Goal: Information Seeking & Learning: Learn about a topic

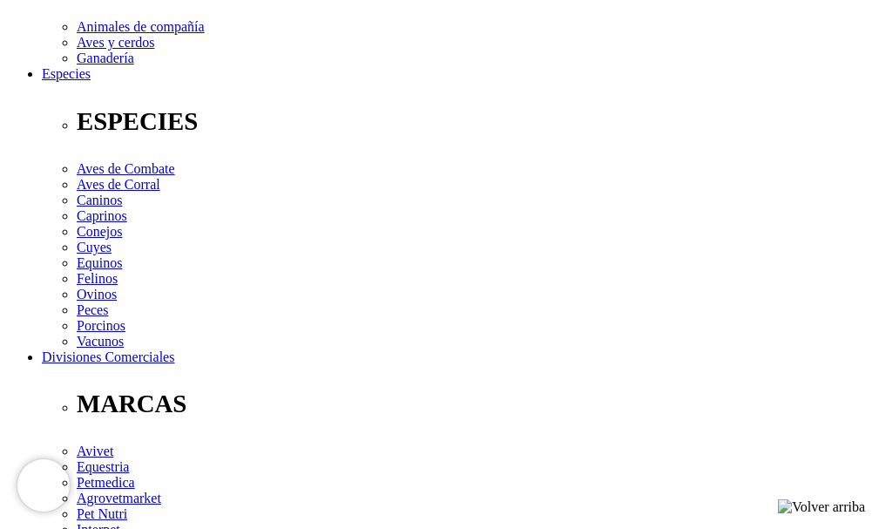
scroll to position [697, 0]
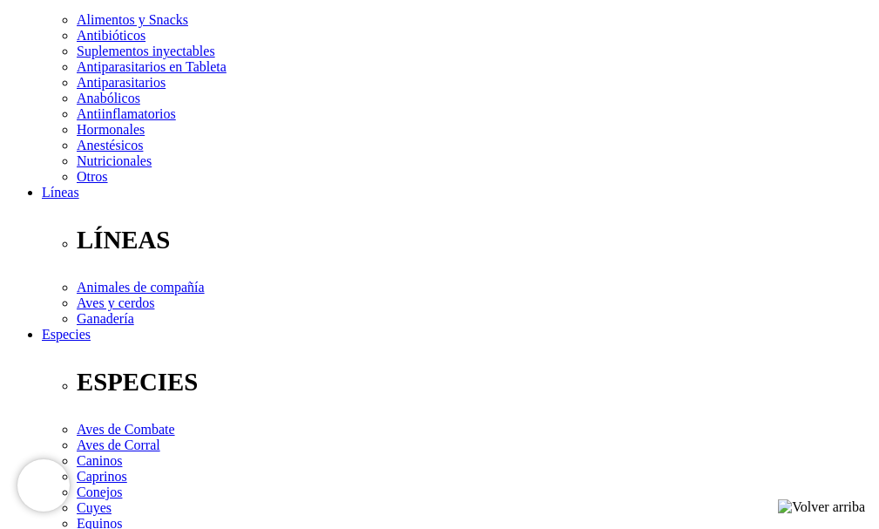
scroll to position [348, 0]
radio input "true"
select select "0"
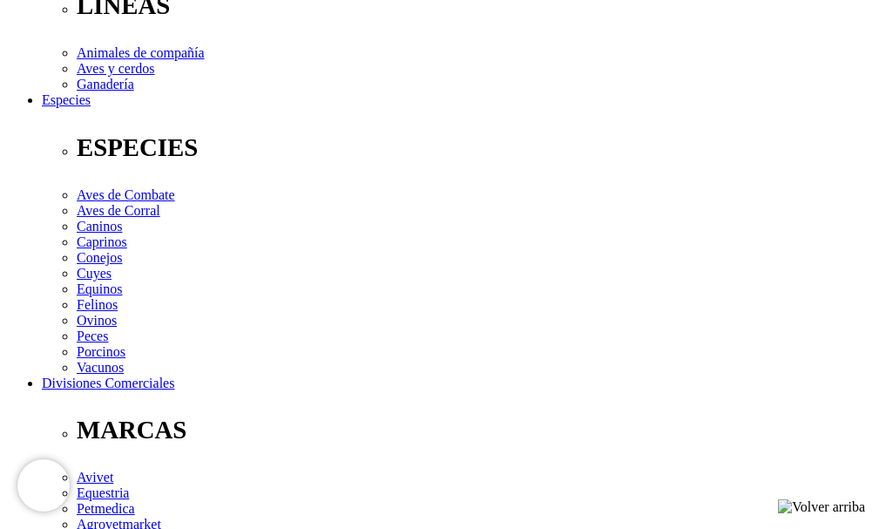
scroll to position [610, 0]
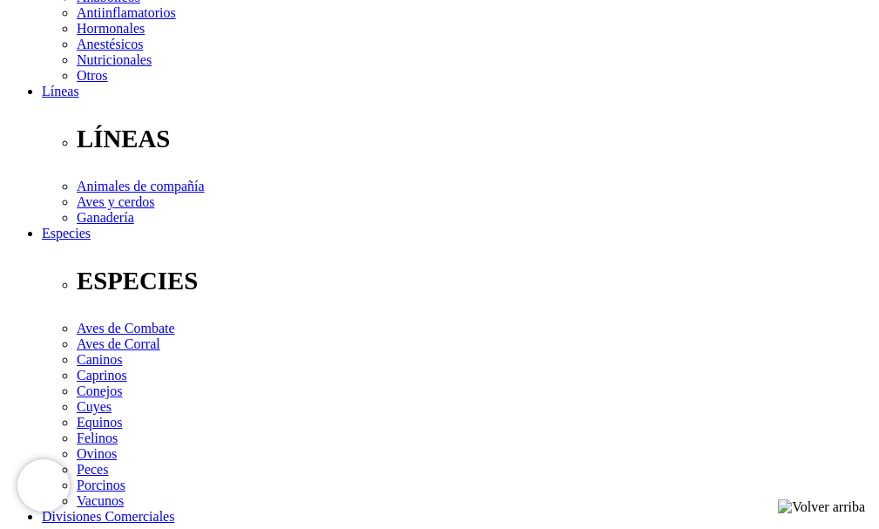
scroll to position [435, 0]
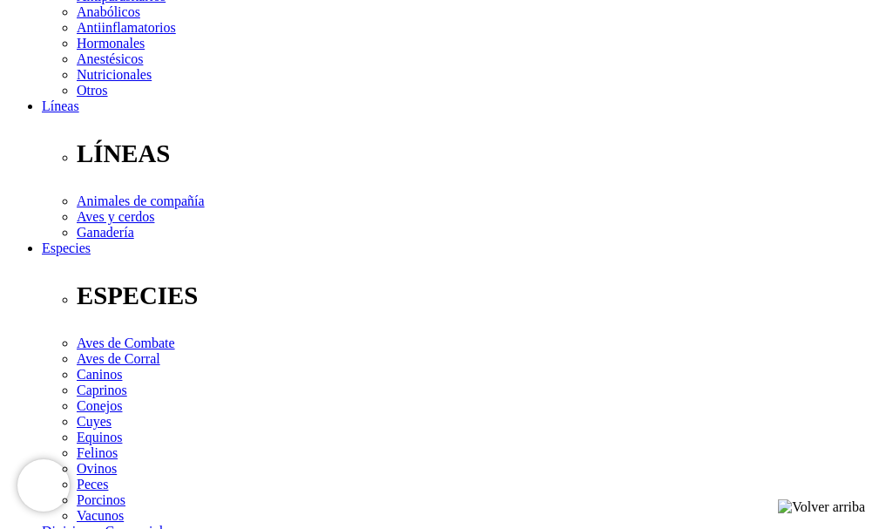
radio input "true"
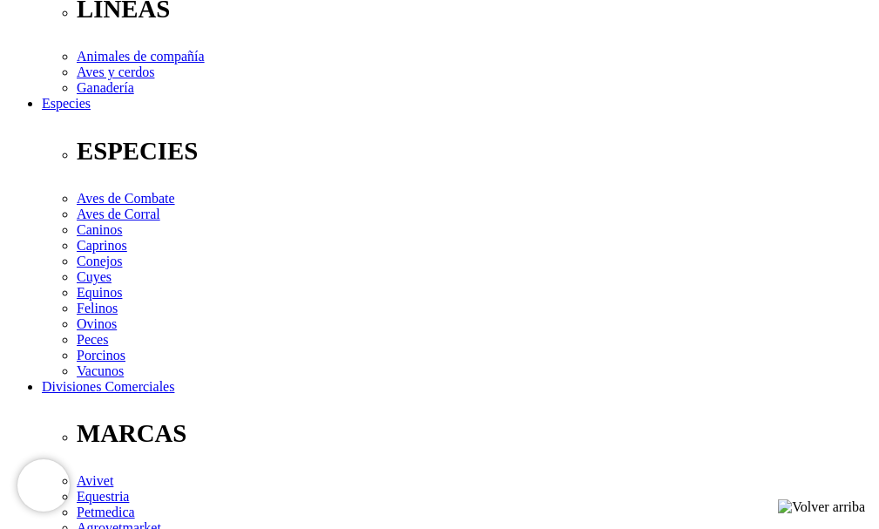
scroll to position [610, 0]
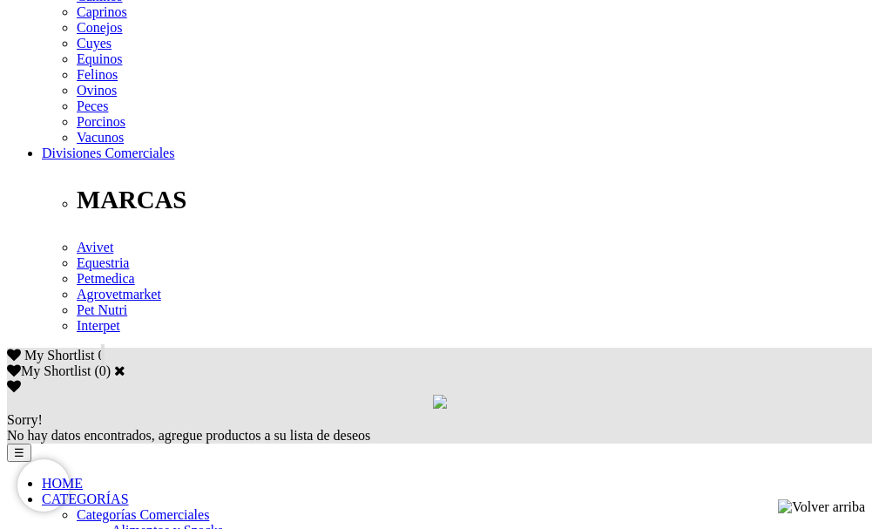
scroll to position [784, 0]
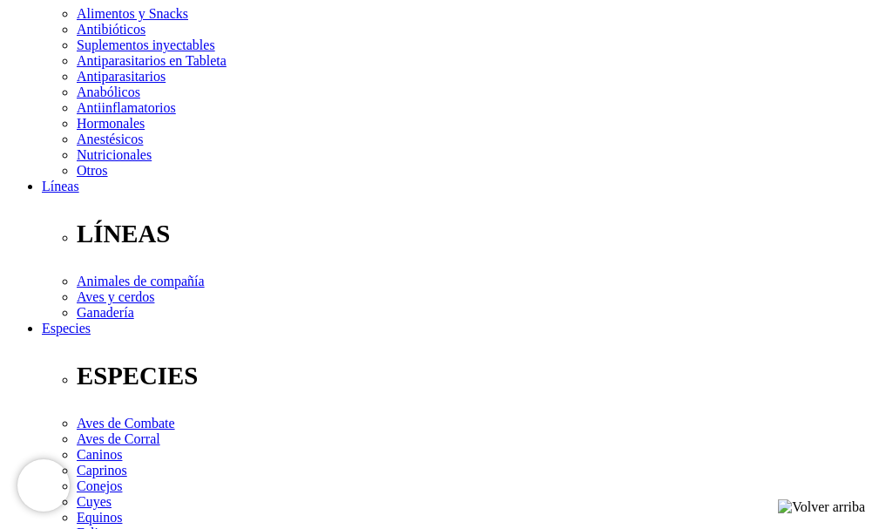
scroll to position [348, 0]
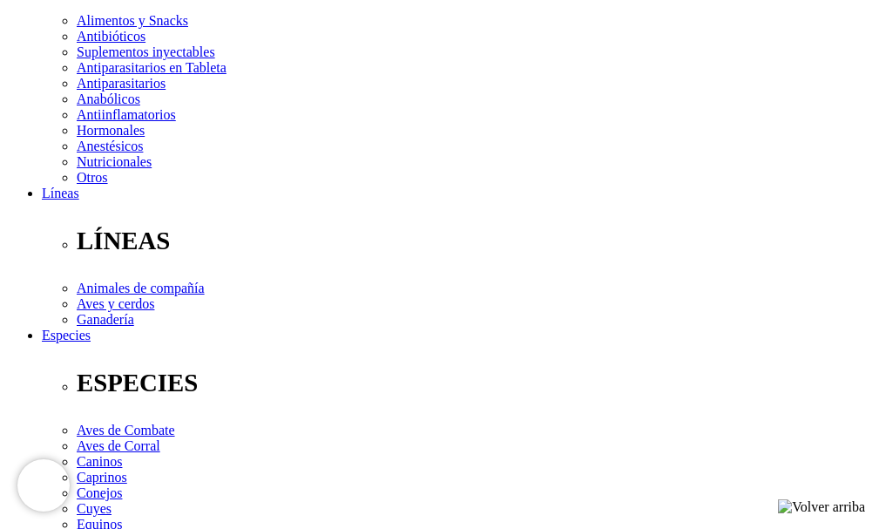
select select "90"
select select "91"
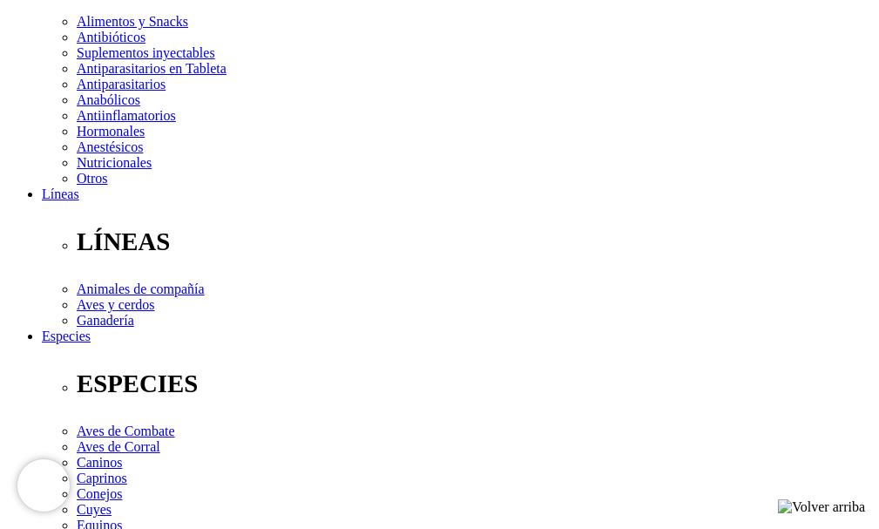
scroll to position [296, 0]
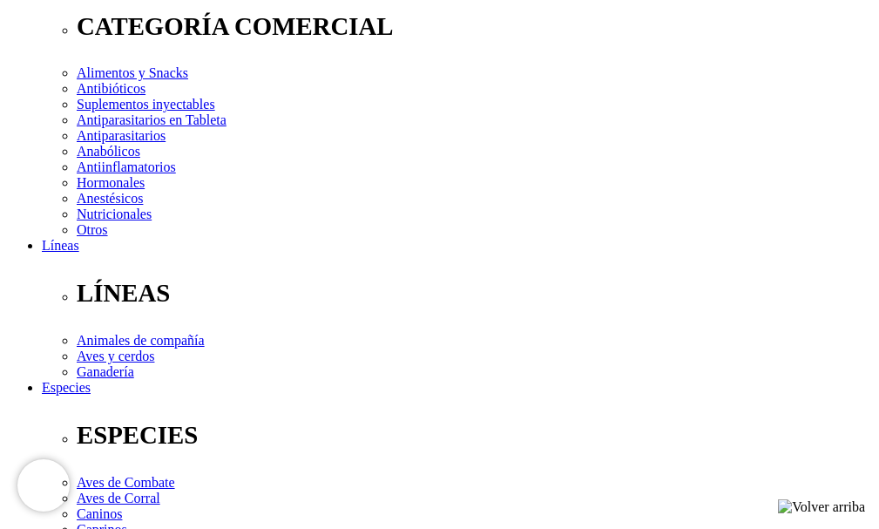
select select "33"
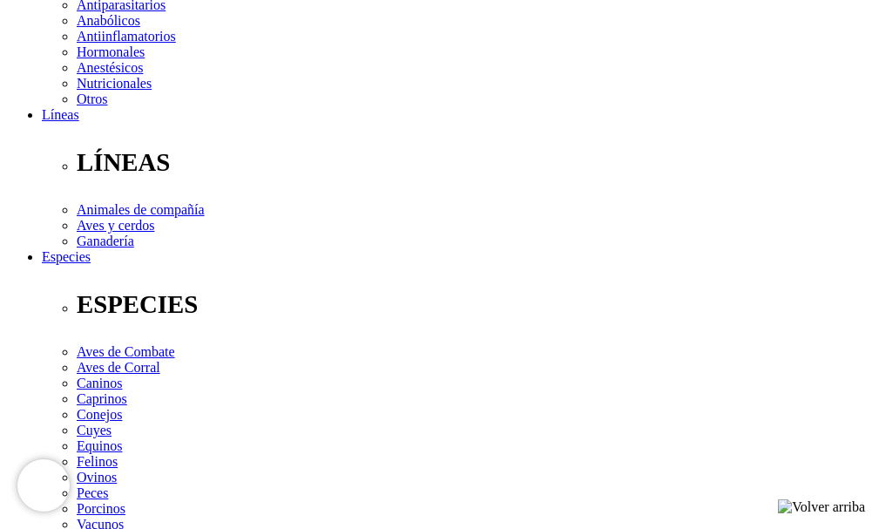
scroll to position [435, 0]
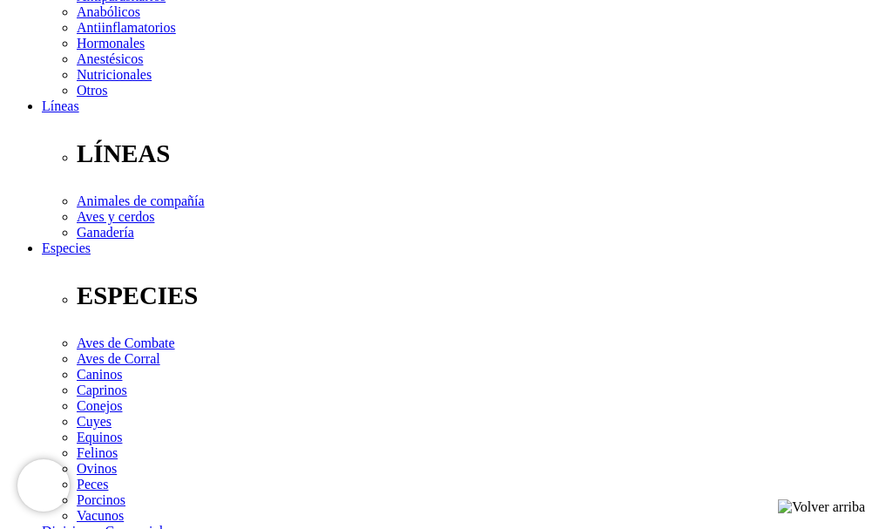
select select "321"
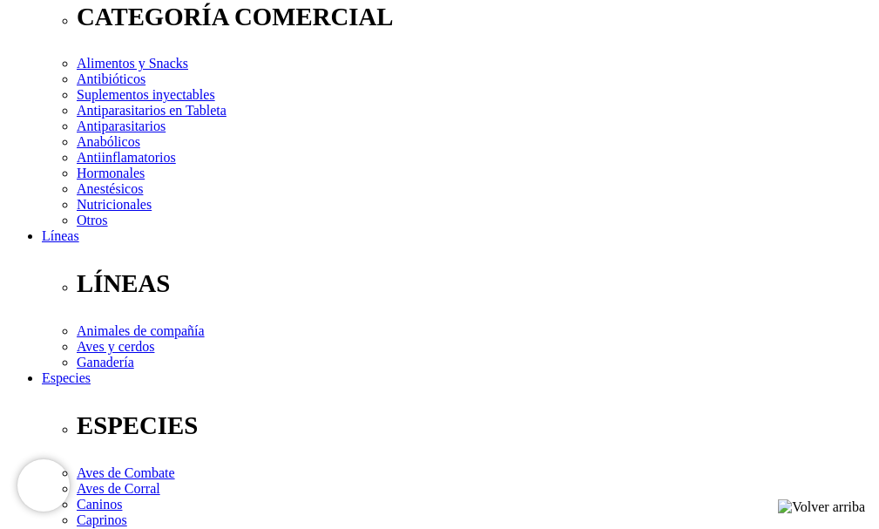
scroll to position [348, 0]
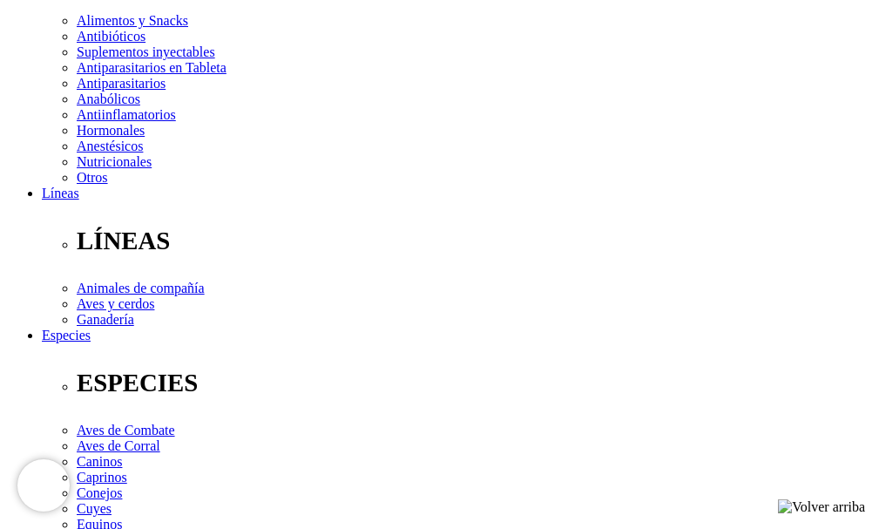
select select "183"
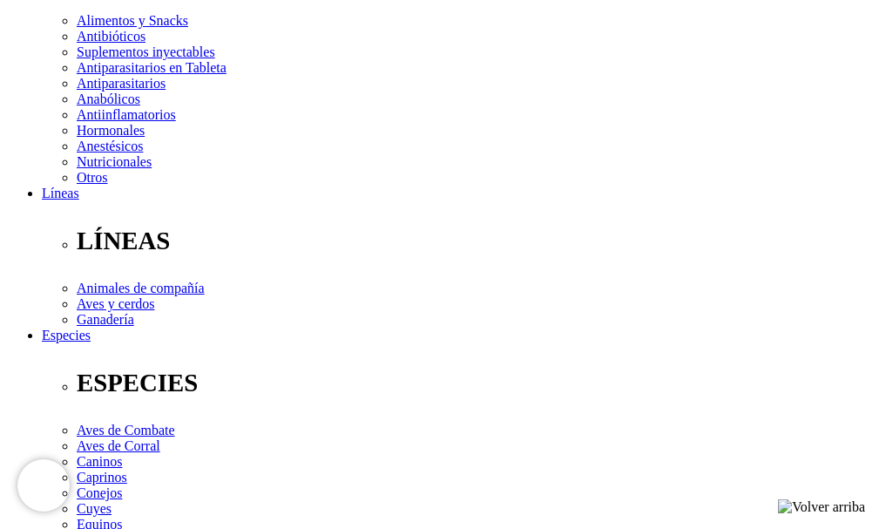
select select "183"
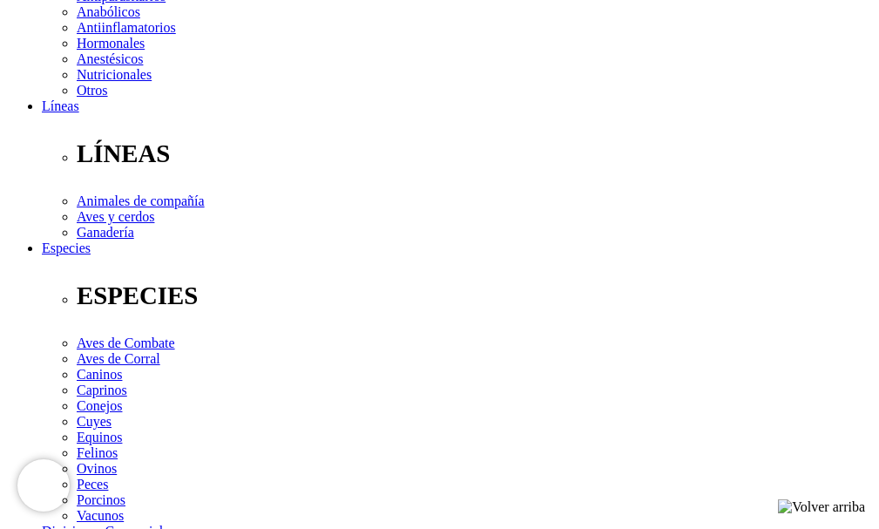
scroll to position [348, 0]
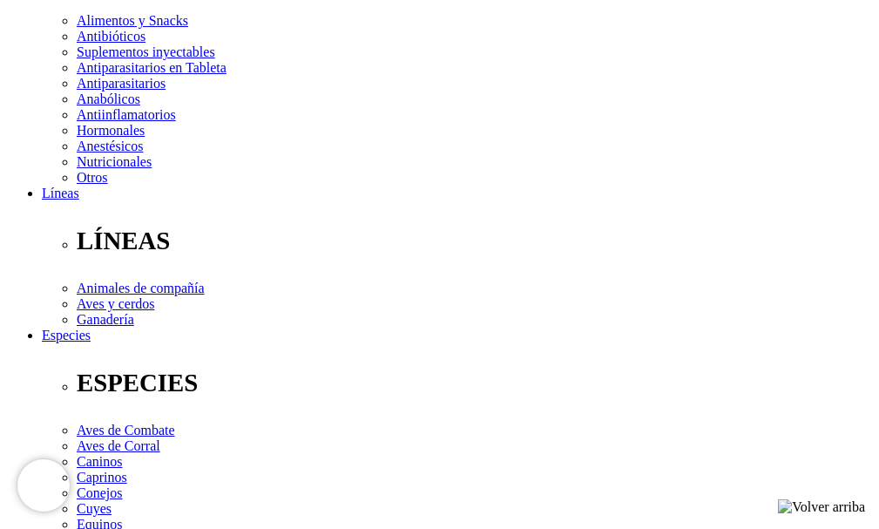
radio input "true"
select select "294"
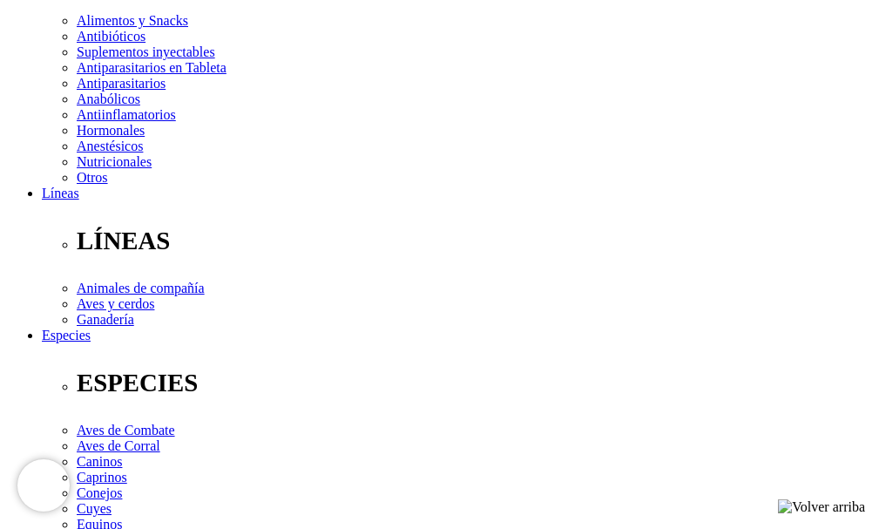
select select "294"
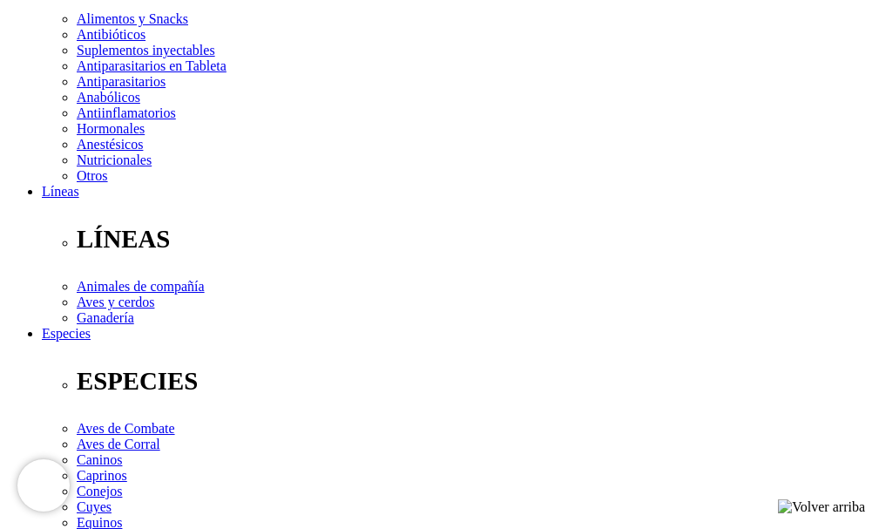
scroll to position [348, 0]
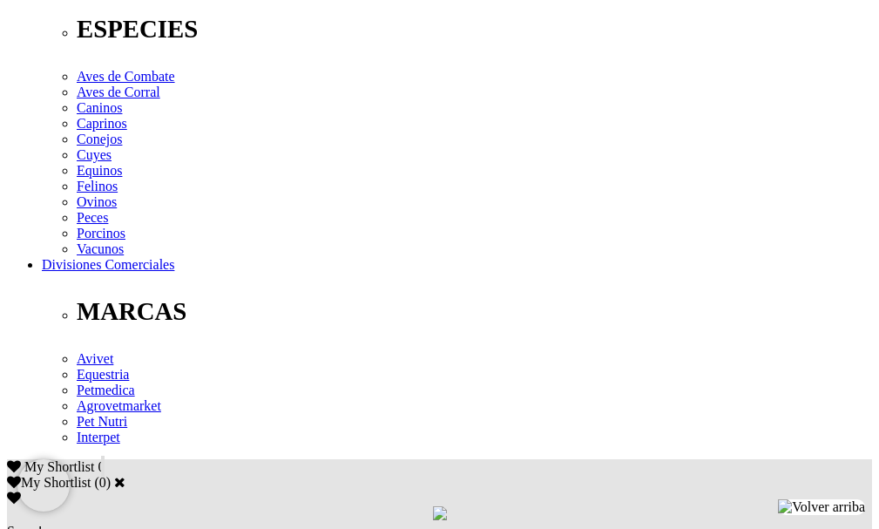
scroll to position [784, 0]
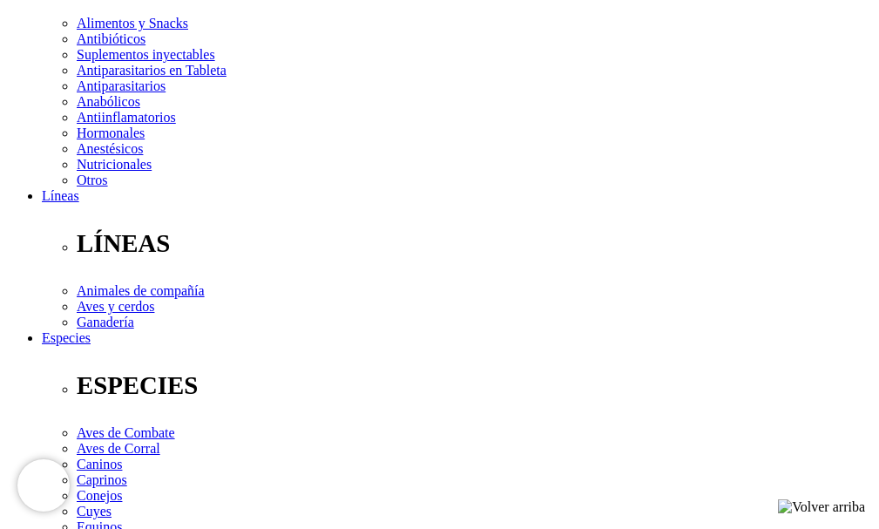
scroll to position [261, 0]
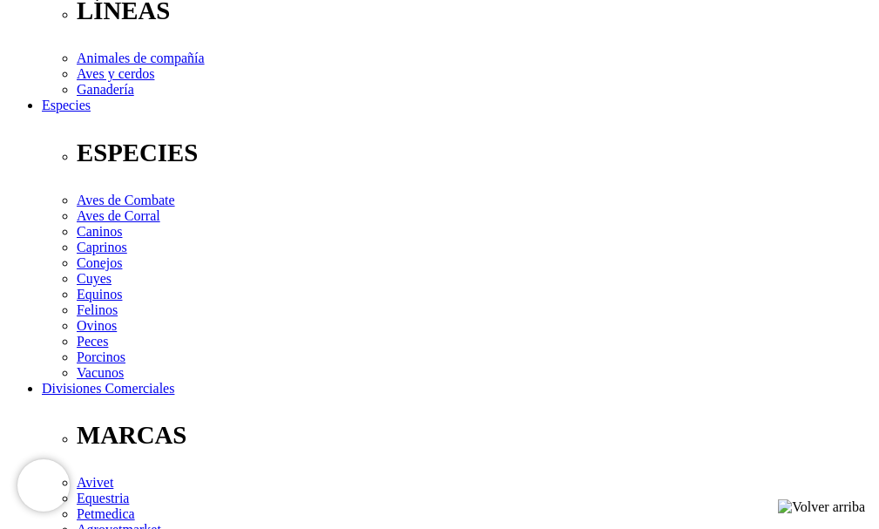
scroll to position [610, 0]
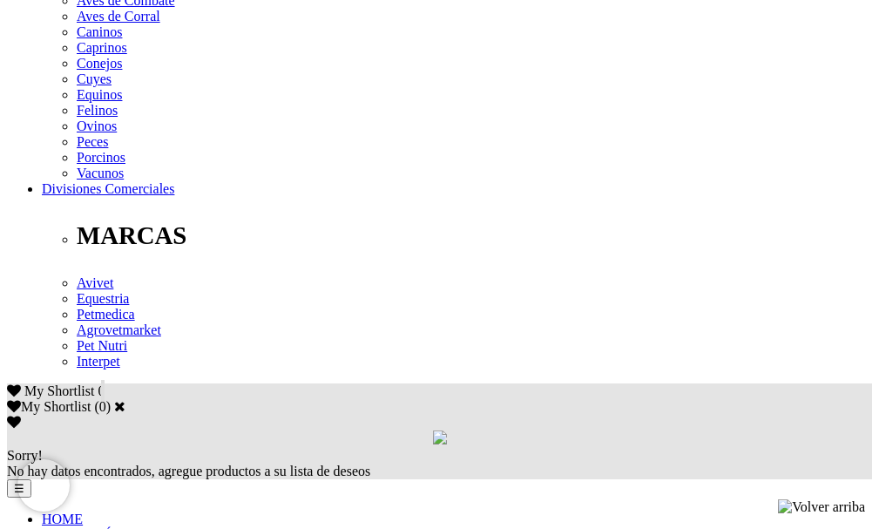
scroll to position [784, 0]
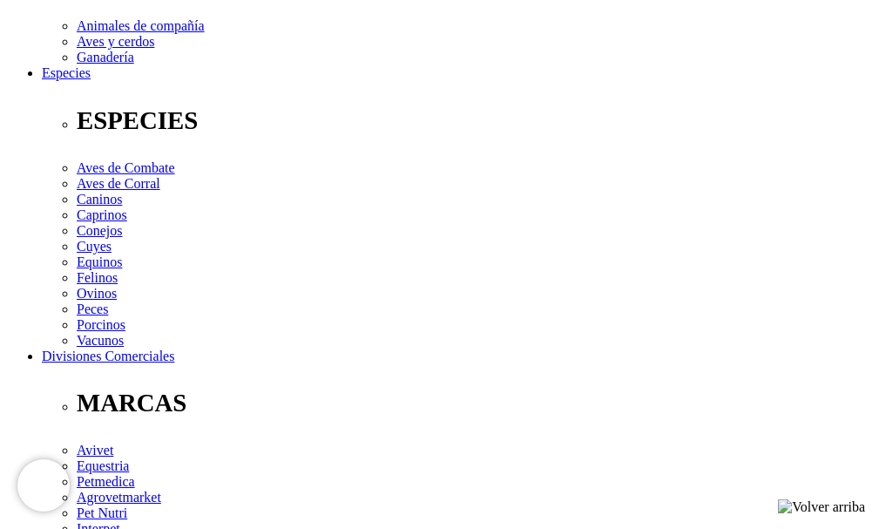
scroll to position [610, 0]
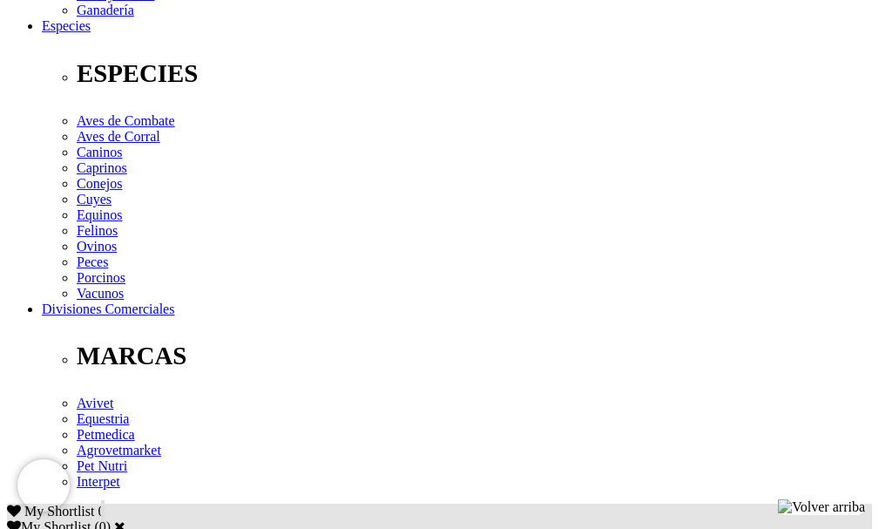
scroll to position [697, 0]
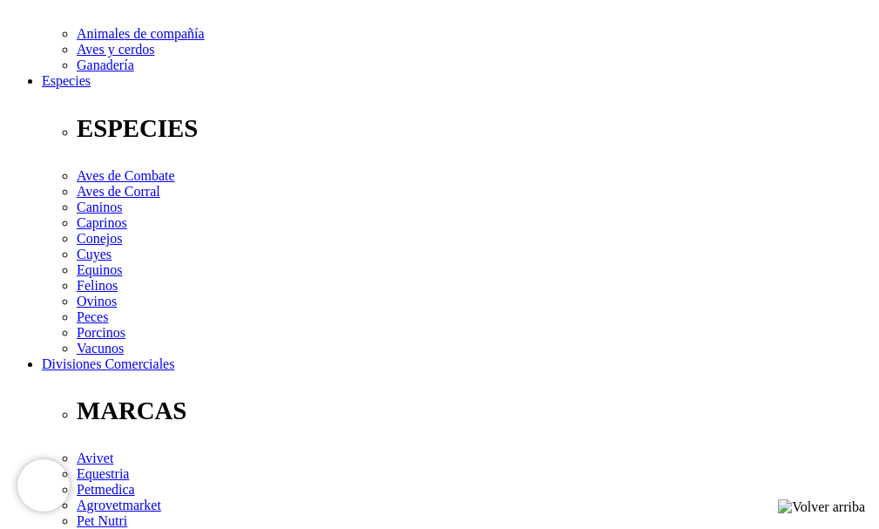
scroll to position [610, 0]
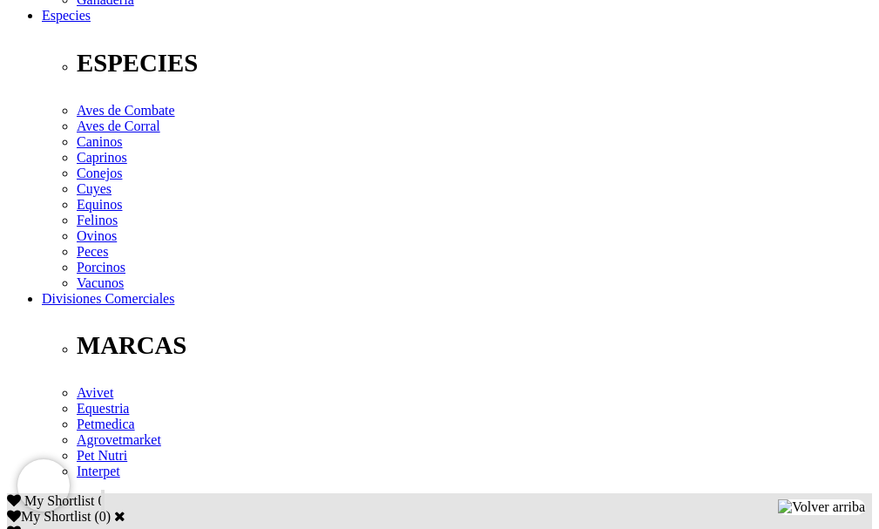
scroll to position [697, 0]
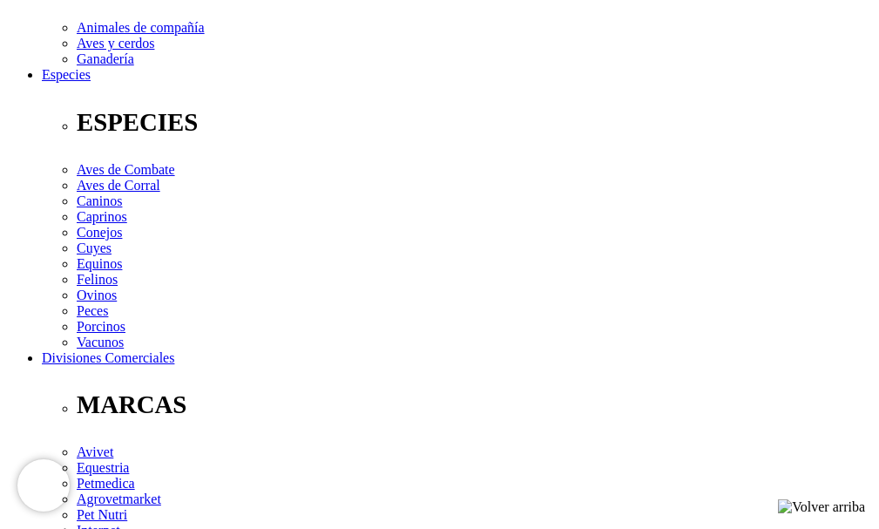
scroll to position [610, 0]
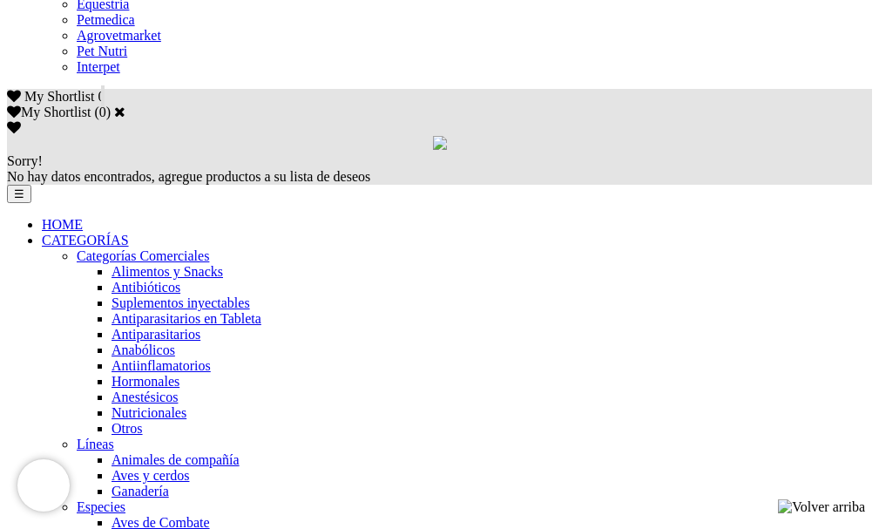
scroll to position [1070, 0]
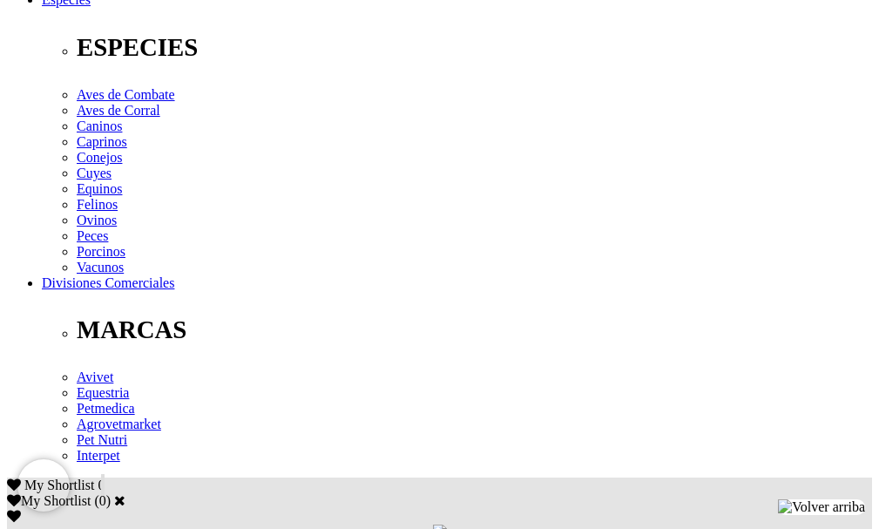
scroll to position [697, 0]
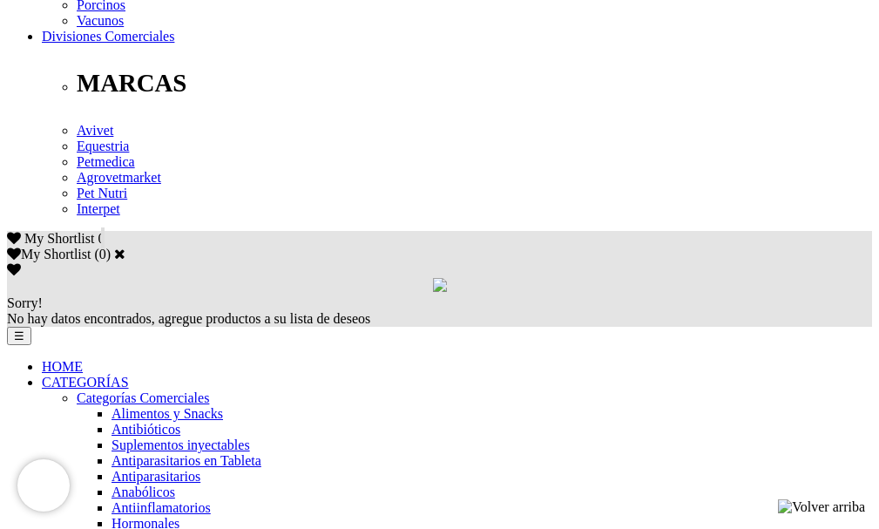
scroll to position [958, 0]
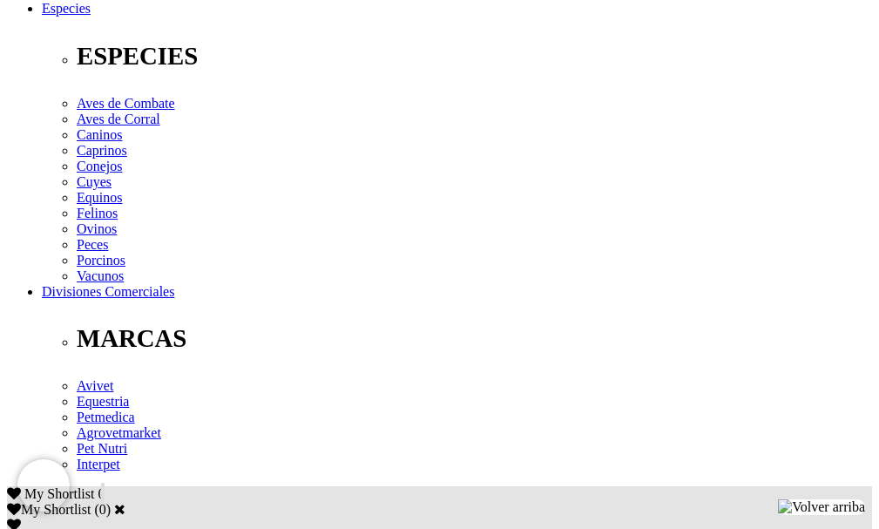
scroll to position [523, 0]
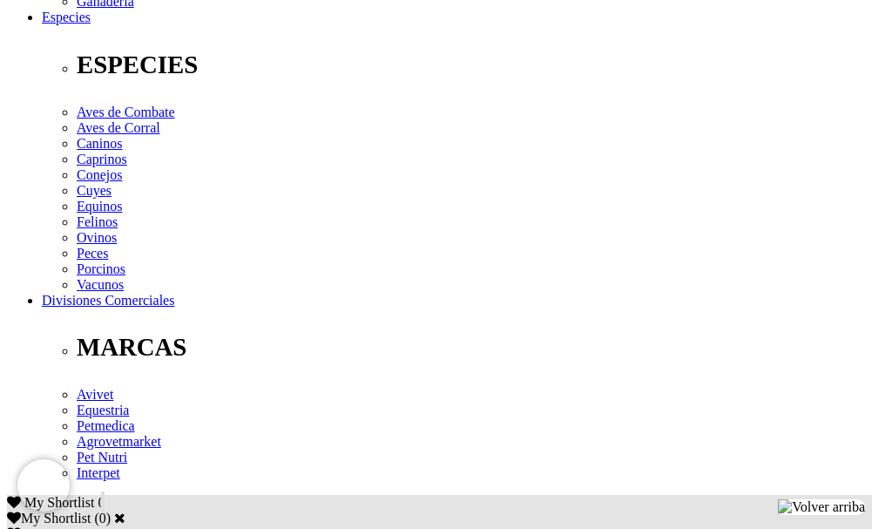
scroll to position [697, 0]
